Goal: Task Accomplishment & Management: Manage account settings

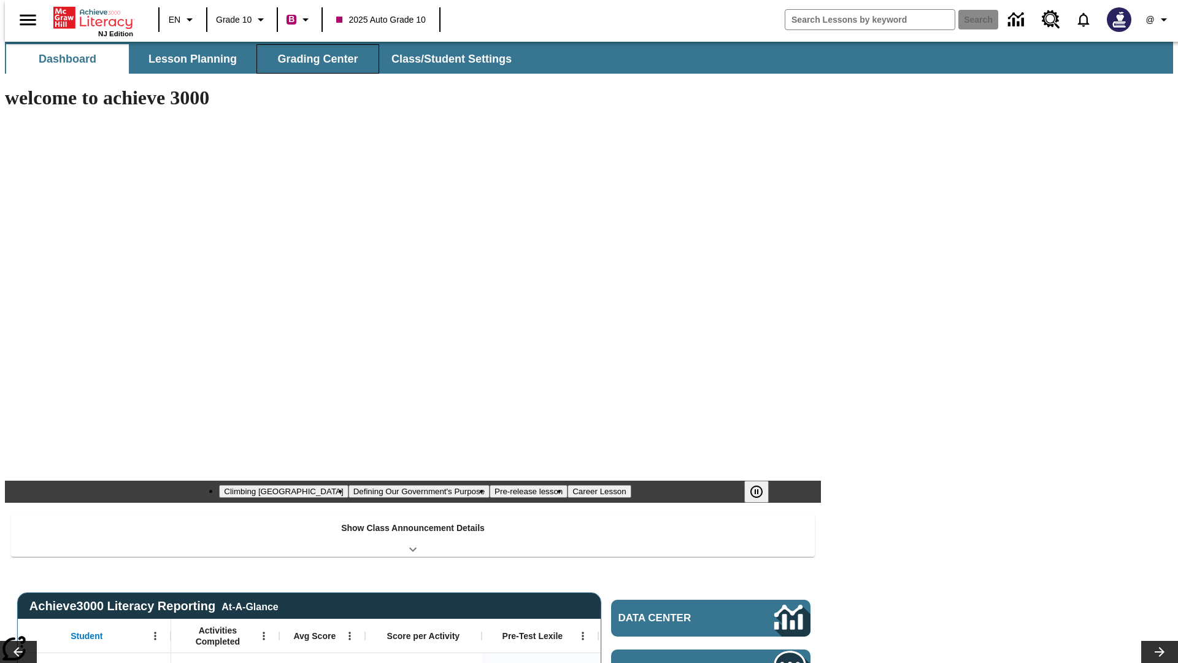
click at [313, 59] on button "Grading Center" at bounding box center [317, 58] width 123 height 29
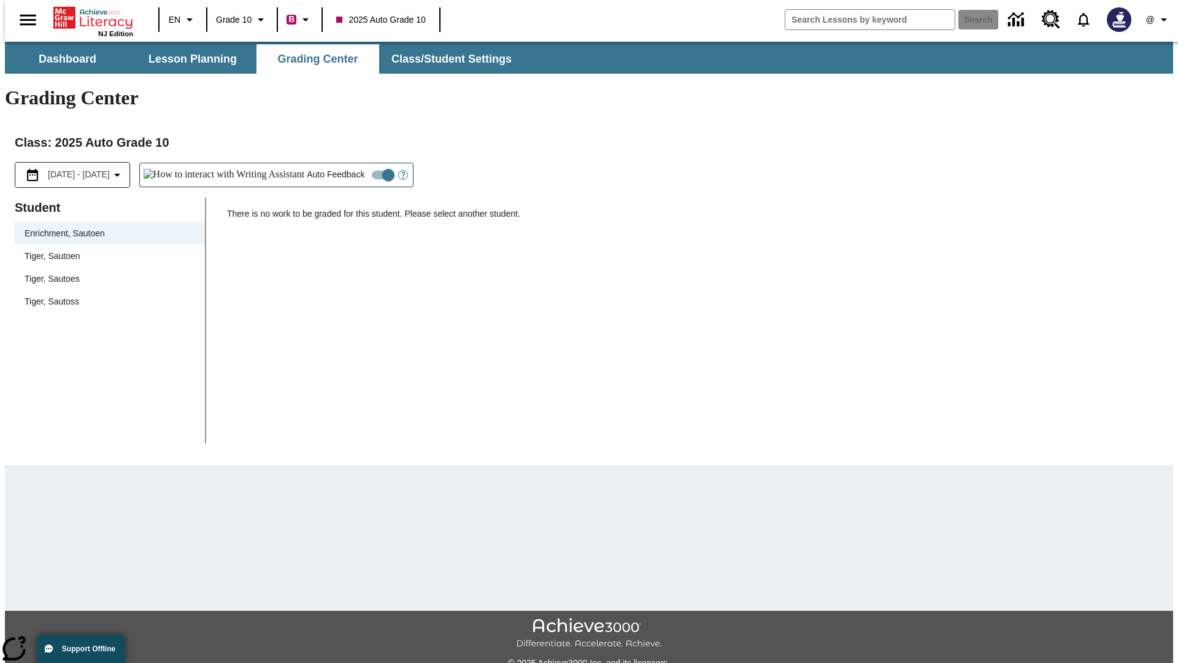
click at [106, 250] on span "Tiger, Sautoen" at bounding box center [110, 256] width 171 height 13
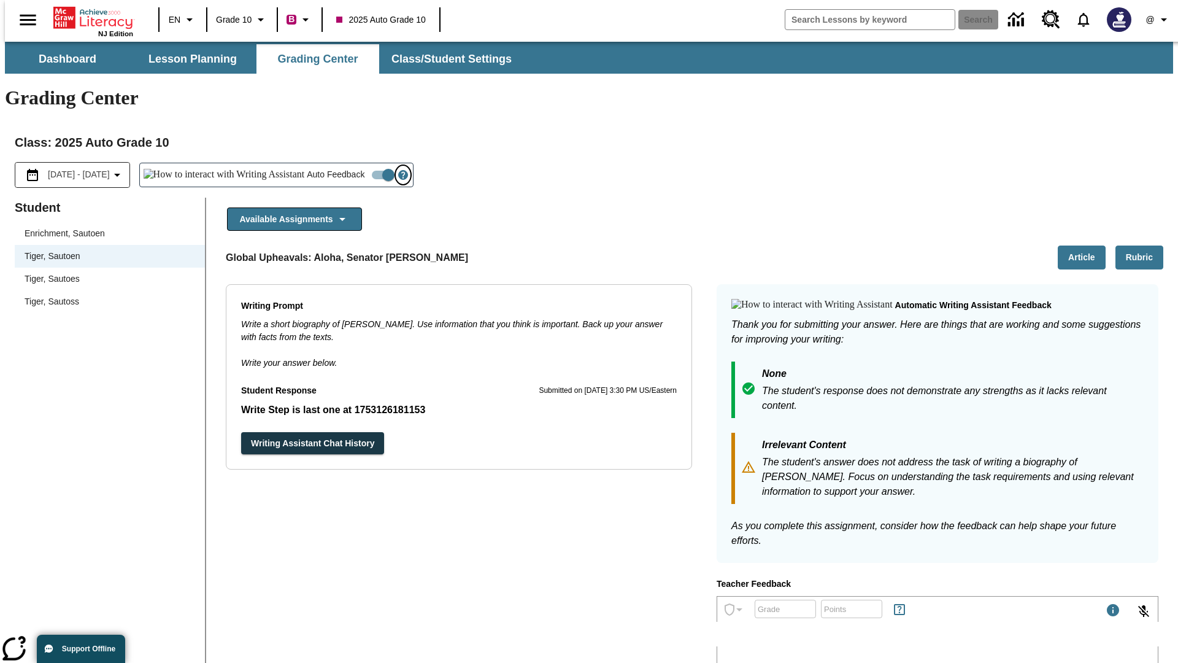
click at [401, 172] on icon "Open Help for Writing Assistant" at bounding box center [403, 175] width 4 height 7
click at [353, 163] on input "Auto Feedback" at bounding box center [388, 174] width 70 height 23
checkbox input "false"
